Goal: Task Accomplishment & Management: Use online tool/utility

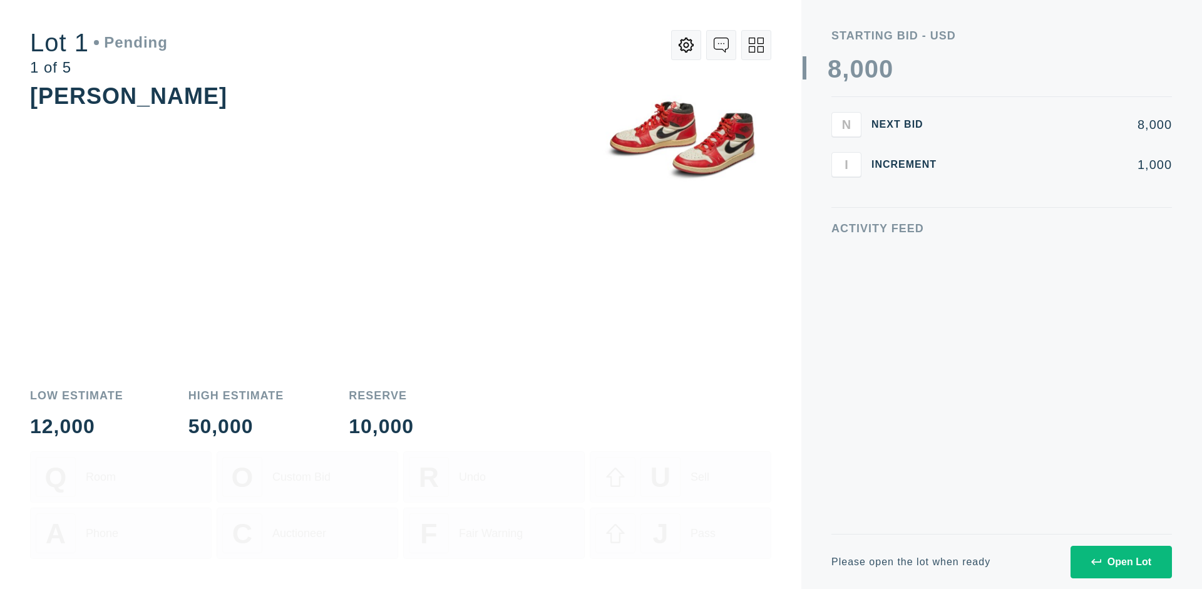
click at [1120, 561] on div "Open Lot" at bounding box center [1121, 561] width 60 height 11
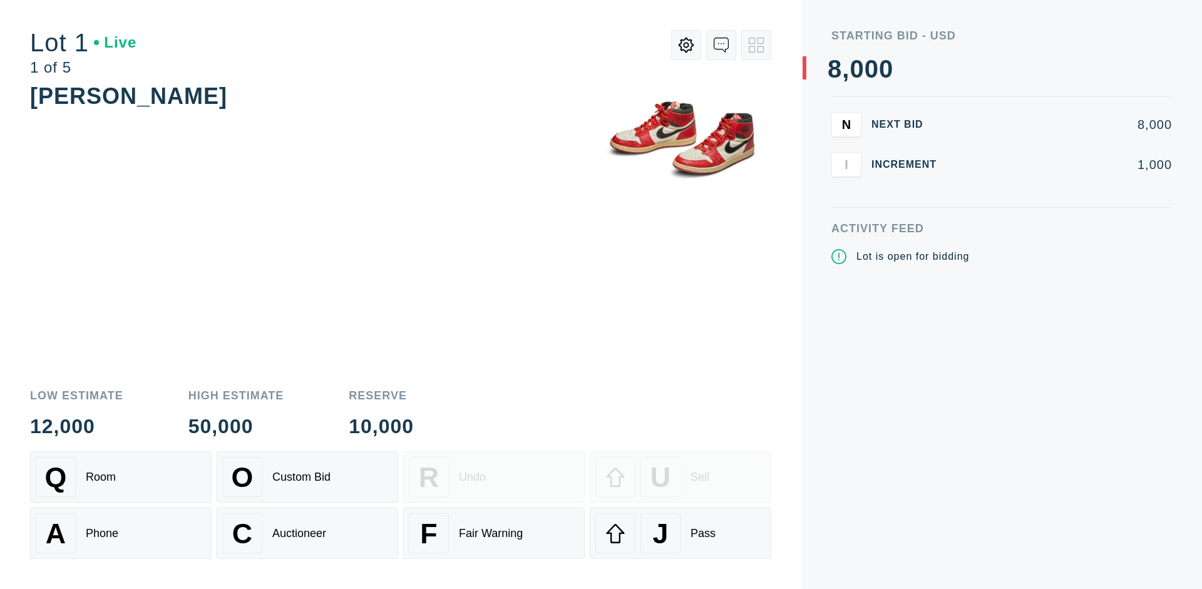
click at [680, 533] on div "J Pass" at bounding box center [680, 533] width 170 height 40
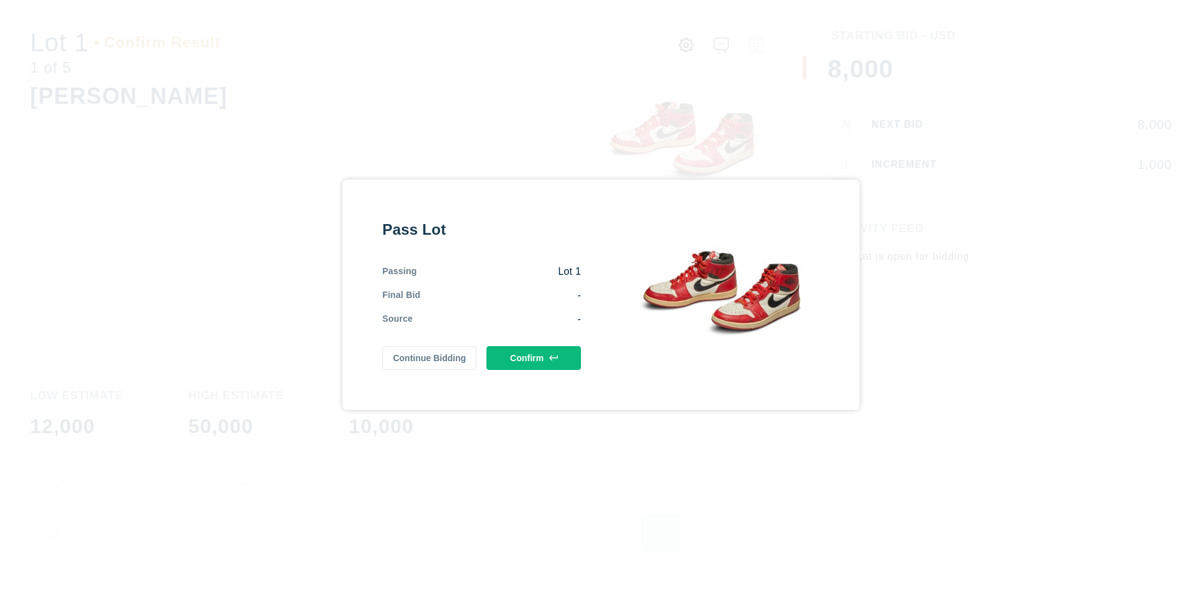
click at [534, 357] on button "Confirm" at bounding box center [533, 358] width 95 height 24
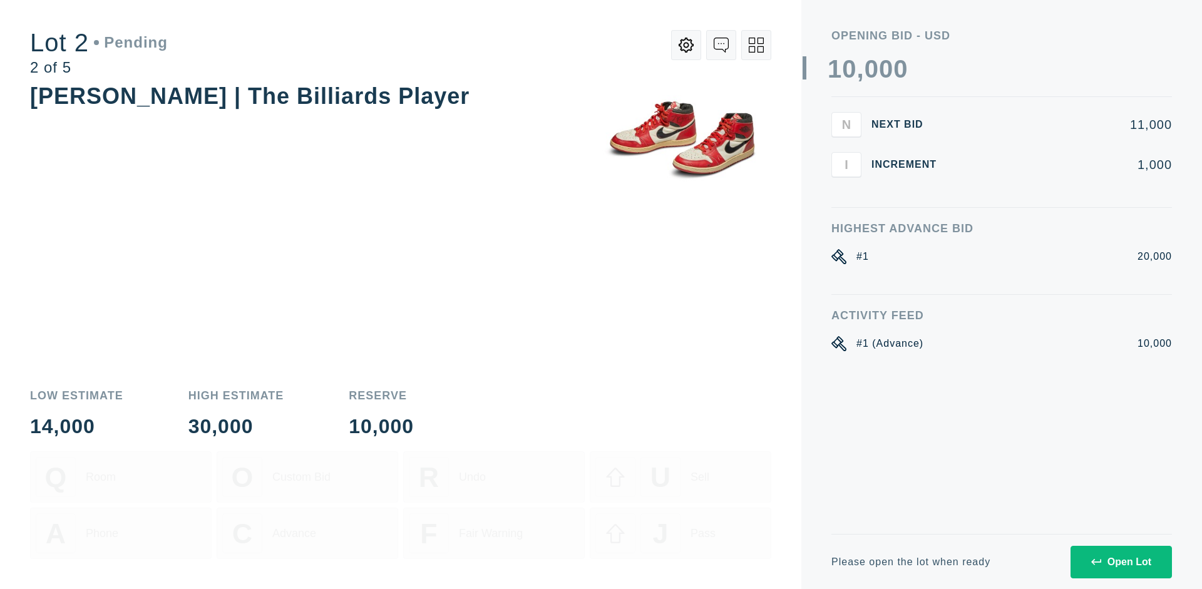
click at [1120, 561] on div "Open Lot" at bounding box center [1121, 561] width 60 height 11
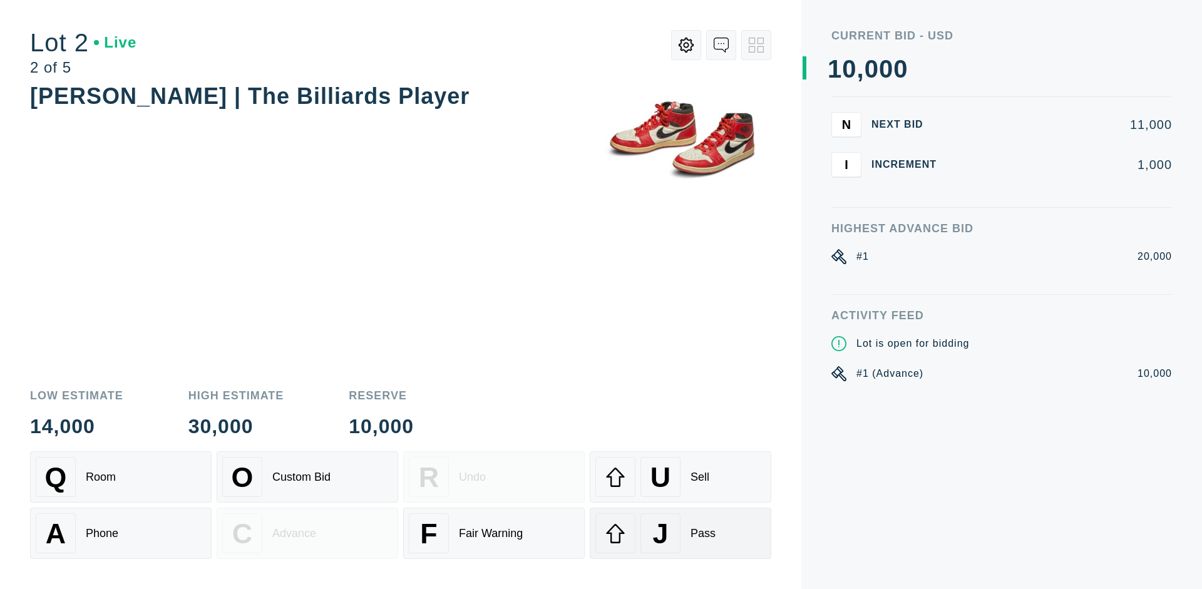
click at [680, 533] on div "J Pass" at bounding box center [680, 533] width 170 height 40
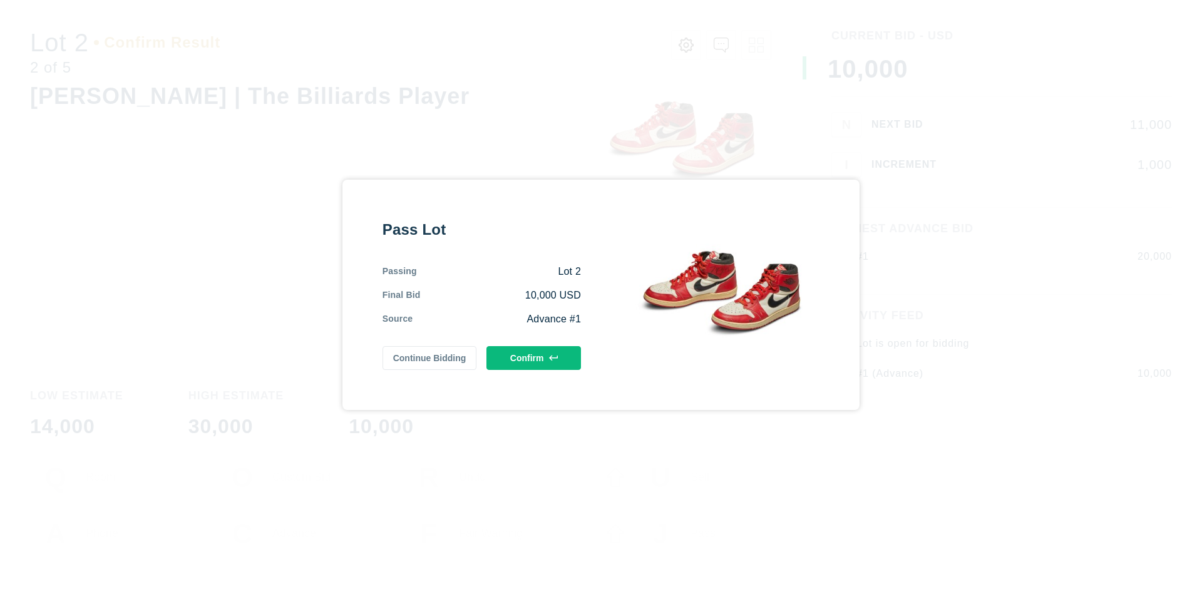
click at [534, 357] on button "Confirm" at bounding box center [533, 358] width 95 height 24
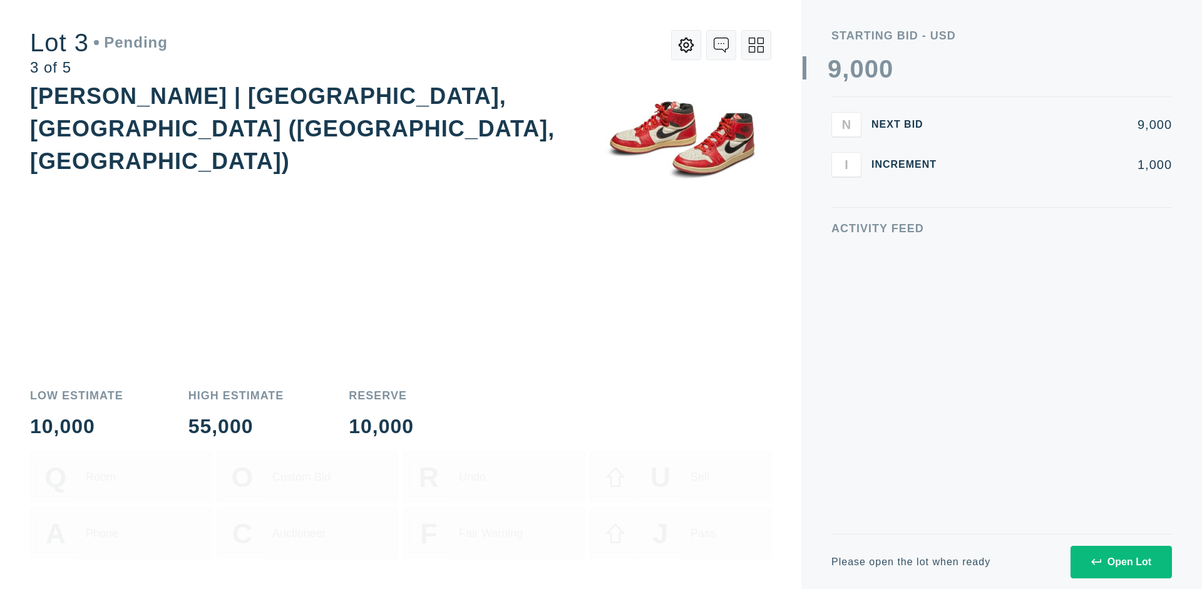
click at [1120, 561] on div "Open Lot" at bounding box center [1121, 561] width 60 height 11
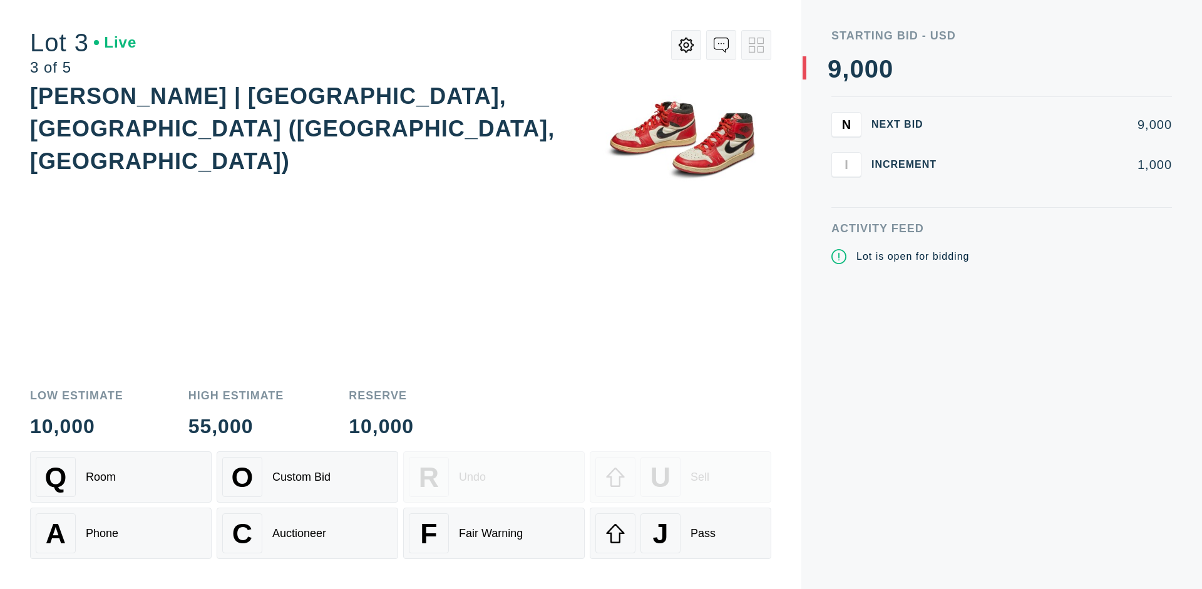
click at [680, 533] on div "J Pass" at bounding box center [680, 533] width 170 height 40
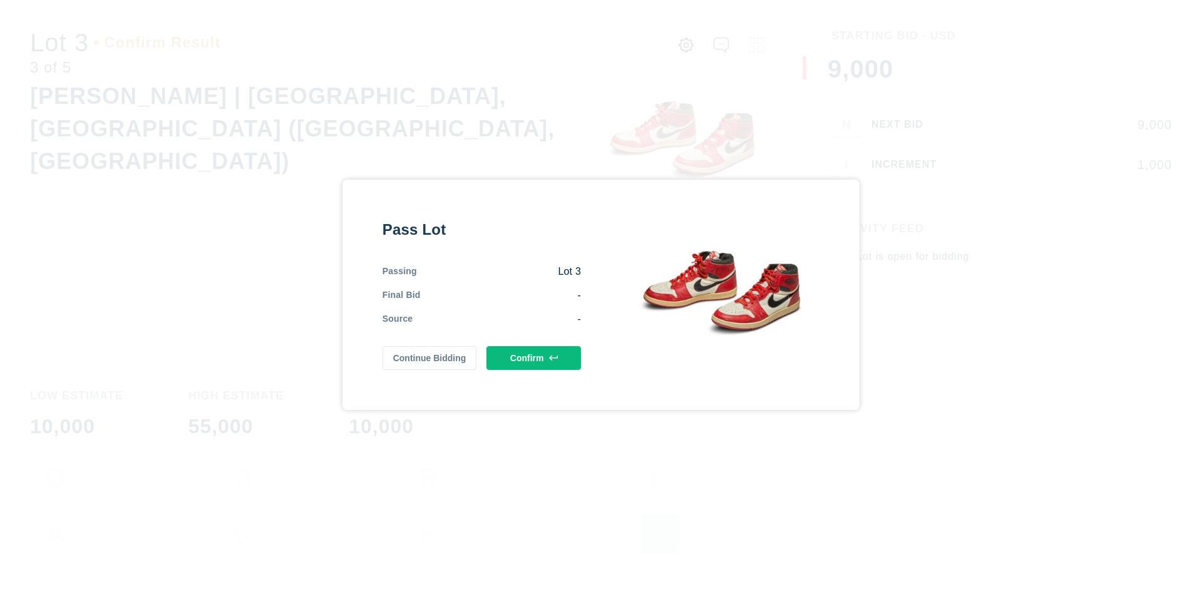
click at [534, 357] on button "Confirm" at bounding box center [533, 358] width 95 height 24
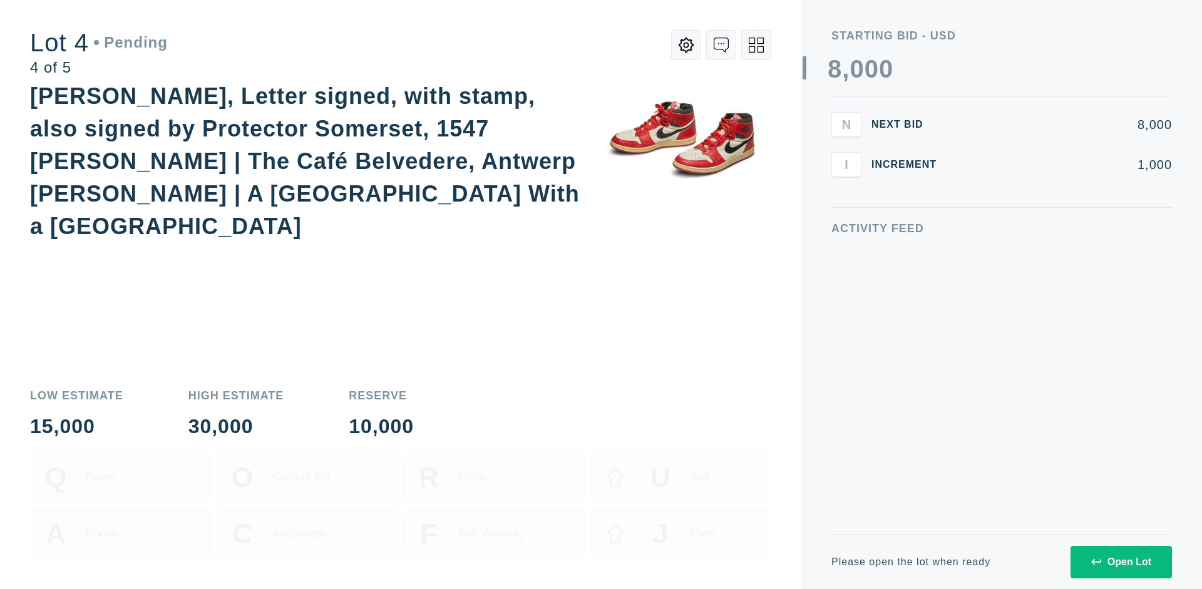
click at [756, 45] on icon at bounding box center [756, 45] width 15 height 15
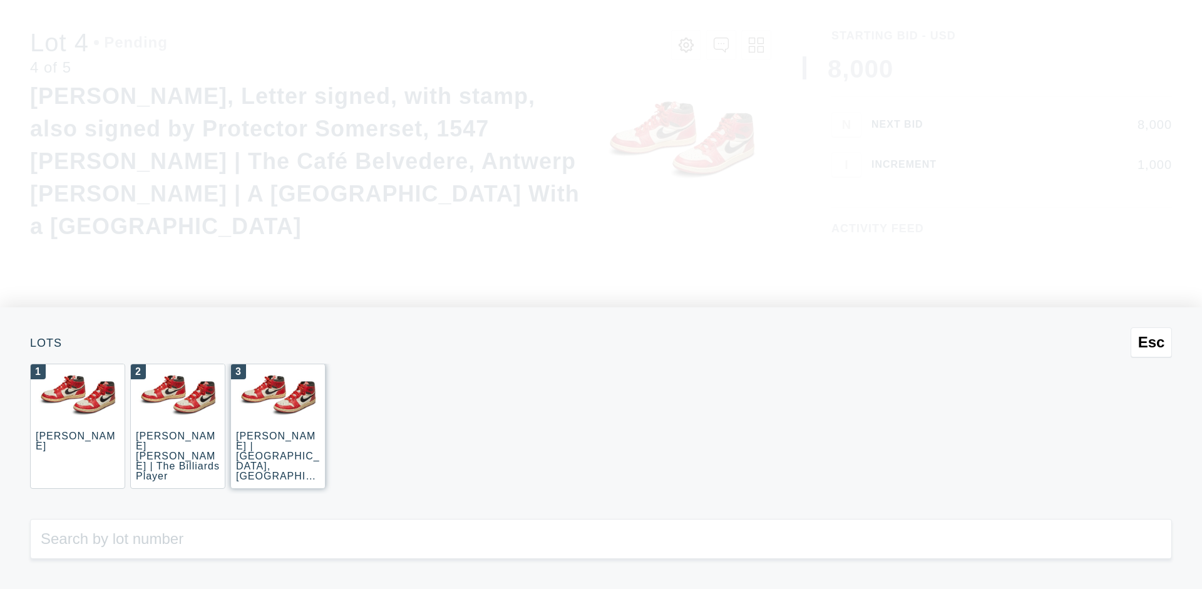
click at [278, 426] on div "3 [PERSON_NAME] | [GEOGRAPHIC_DATA], [GEOGRAPHIC_DATA] ([GEOGRAPHIC_DATA], [GEO…" at bounding box center [277, 426] width 95 height 125
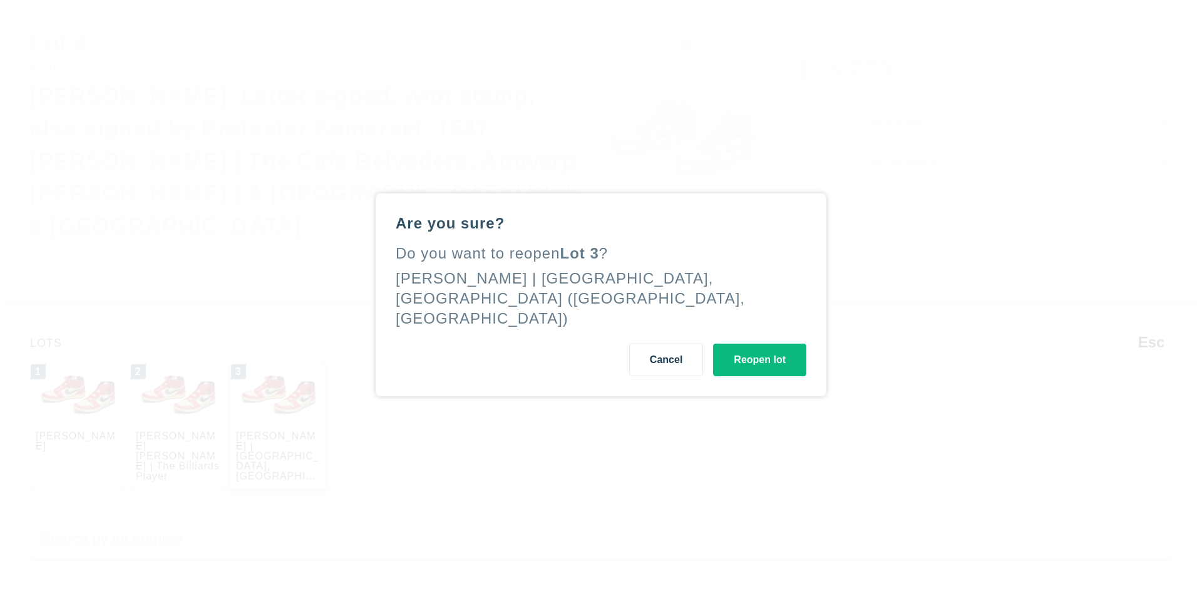
click at [759, 349] on button "Reopen lot" at bounding box center [759, 360] width 93 height 33
